Goal: Information Seeking & Learning: Learn about a topic

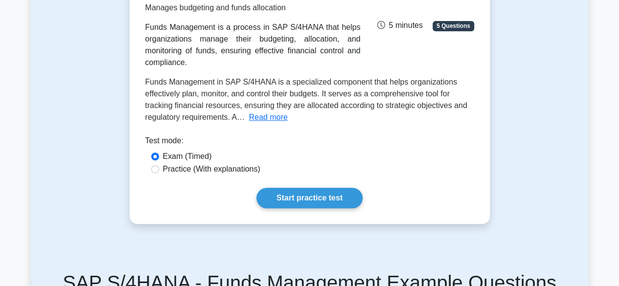
scroll to position [98, 0]
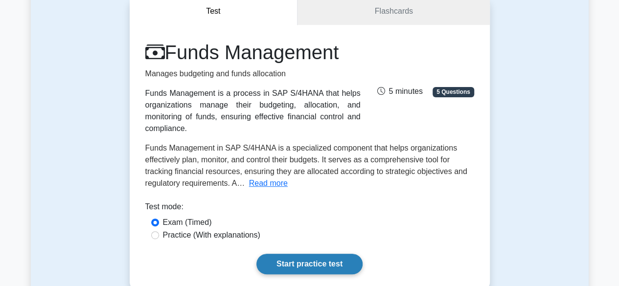
click at [305, 254] on link "Start practice test" at bounding box center [309, 264] width 106 height 21
click at [159, 229] on div "Practice (With explanations)" at bounding box center [309, 235] width 317 height 12
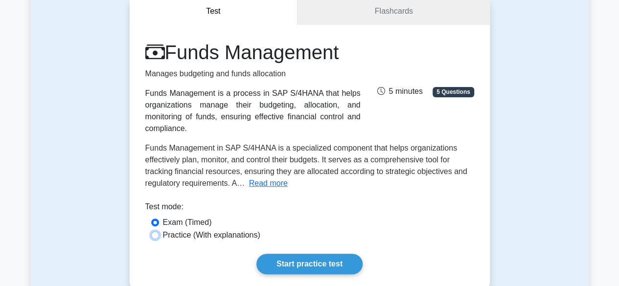
click at [152, 231] on input "Practice (With explanations)" at bounding box center [155, 235] width 8 height 8
radio input "true"
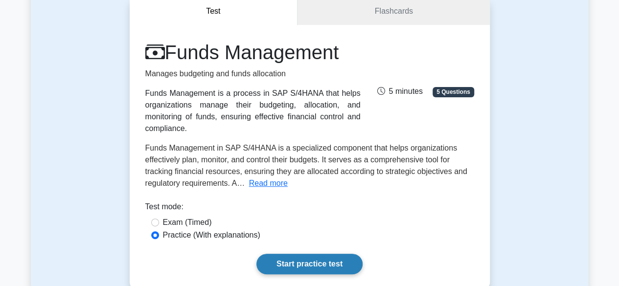
click at [269, 254] on link "Start practice test" at bounding box center [309, 264] width 106 height 21
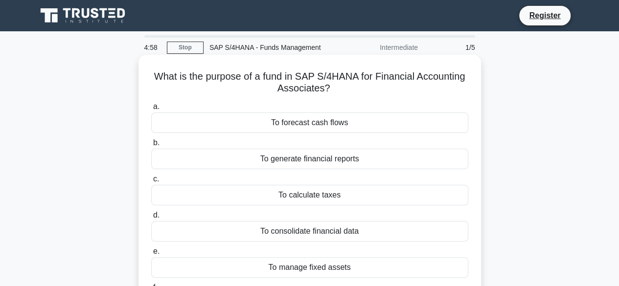
click at [309, 122] on div "To forecast cash flows" at bounding box center [309, 123] width 317 height 21
click at [151, 110] on input "a. To forecast cash flows" at bounding box center [151, 107] width 0 height 6
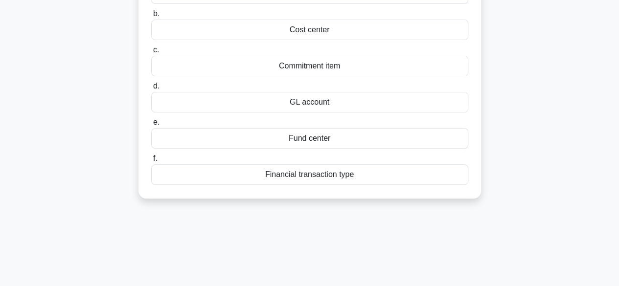
scroll to position [147, 0]
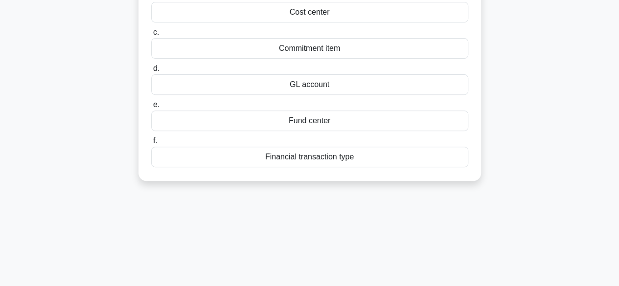
click at [317, 158] on div "Financial transaction type" at bounding box center [309, 157] width 317 height 21
click at [151, 144] on input "f. Financial transaction type" at bounding box center [151, 141] width 0 height 6
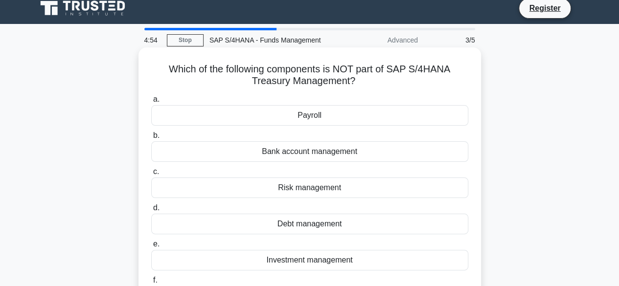
scroll to position [0, 0]
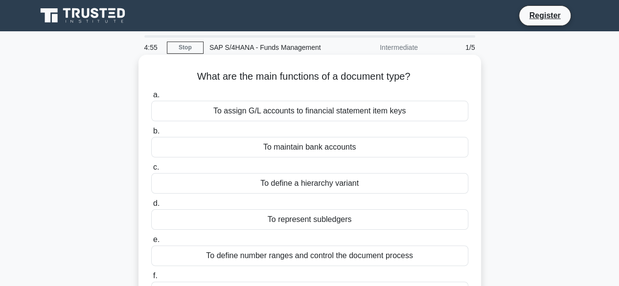
scroll to position [98, 0]
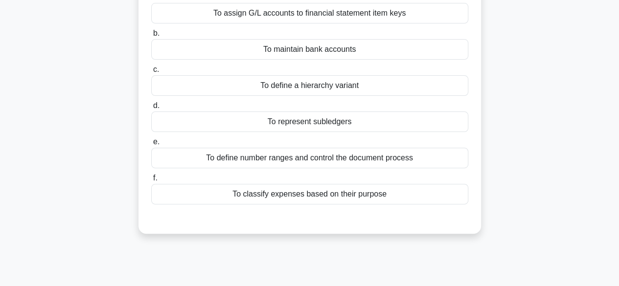
click at [306, 160] on div "To define number ranges and control the document process" at bounding box center [309, 158] width 317 height 21
click at [151, 145] on input "e. To define number ranges and control the document process" at bounding box center [151, 142] width 0 height 6
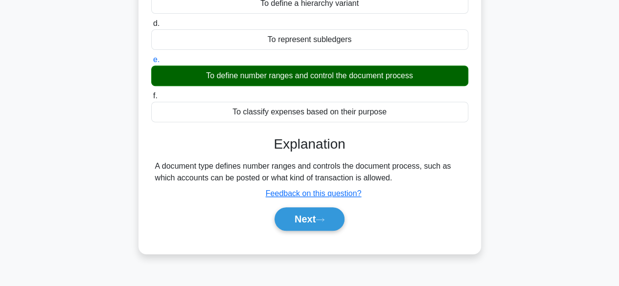
scroll to position [196, 0]
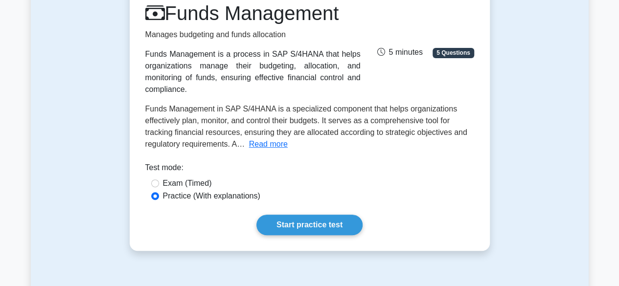
scroll to position [196, 0]
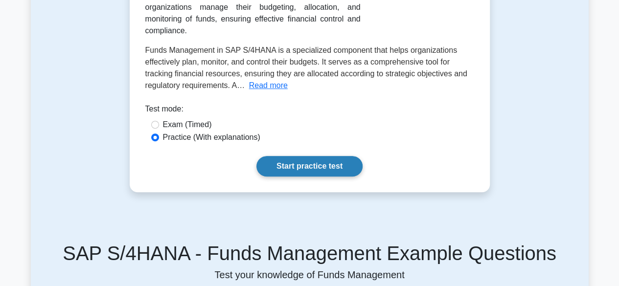
click at [291, 158] on link "Start practice test" at bounding box center [309, 166] width 106 height 21
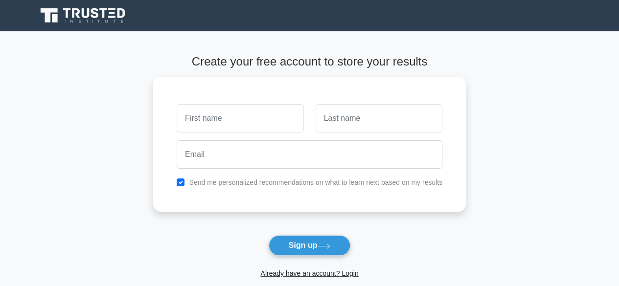
scroll to position [143, 0]
